Goal: Navigation & Orientation: Find specific page/section

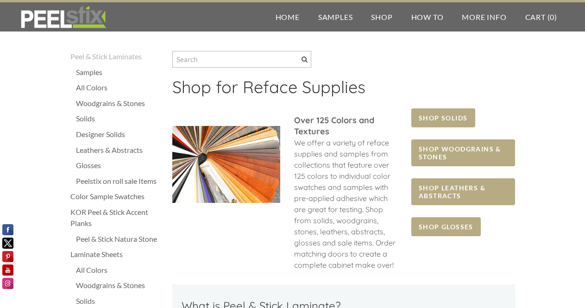
click at [93, 88] on div "All Colors" at bounding box center [119, 87] width 87 height 11
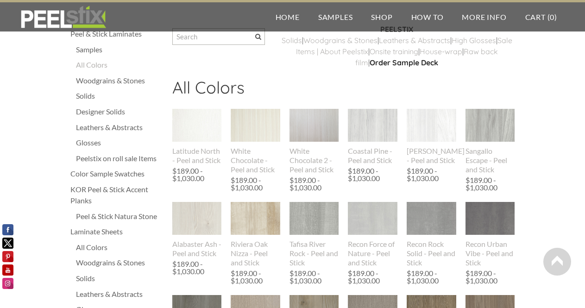
scroll to position [11, 0]
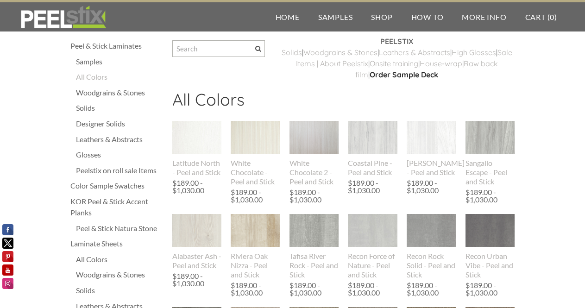
click at [108, 169] on div "Peelstix on roll sale Items" at bounding box center [119, 170] width 87 height 11
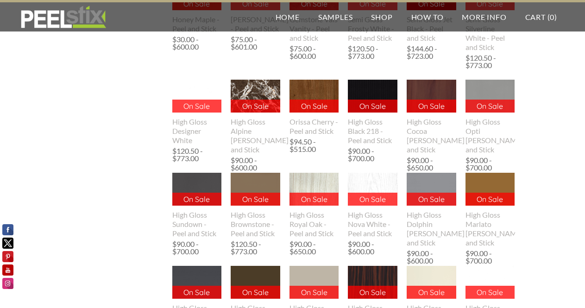
scroll to position [417, 0]
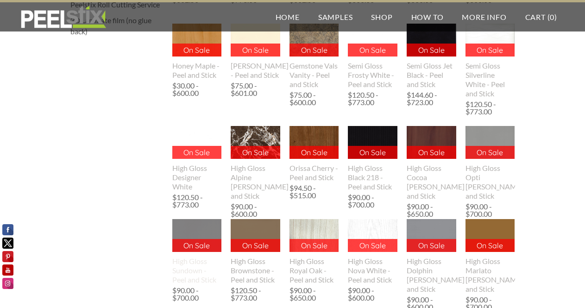
click at [190, 230] on img at bounding box center [197, 236] width 50 height 64
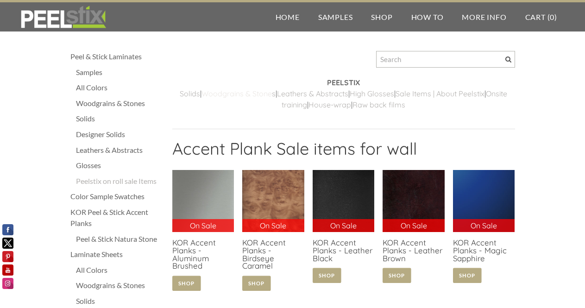
click at [235, 94] on link "Woodgrains & Stone" at bounding box center [237, 93] width 70 height 9
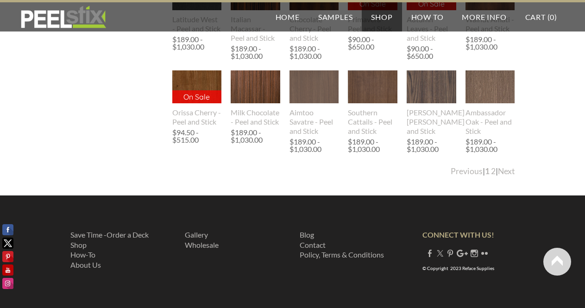
scroll to position [1123, 0]
